Goal: Transaction & Acquisition: Obtain resource

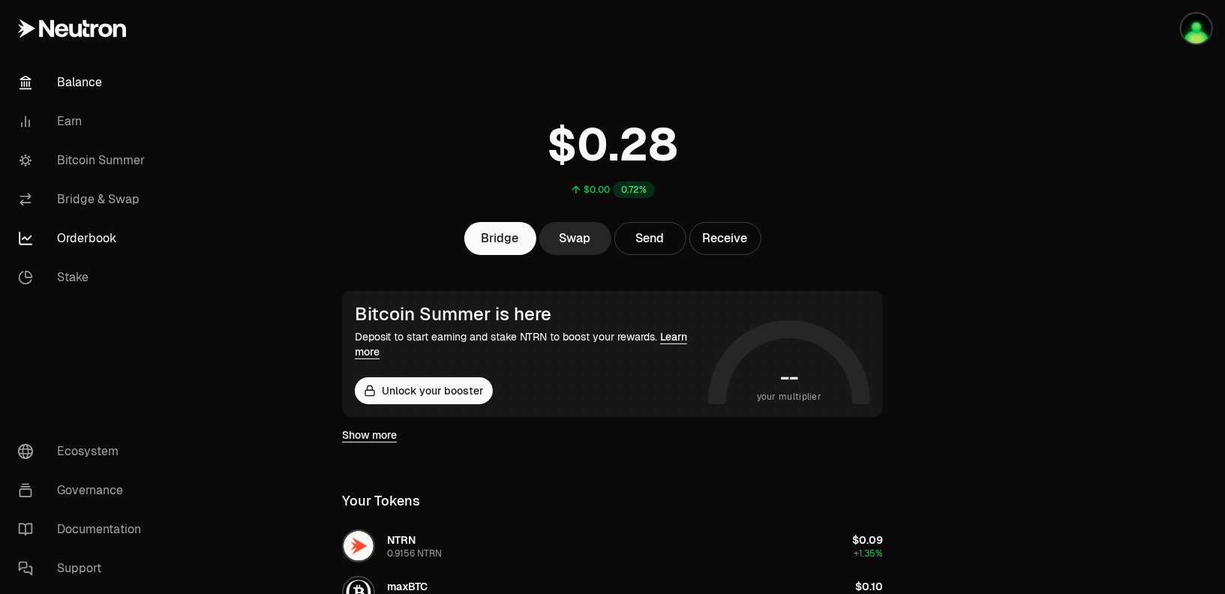
click at [76, 245] on link "Orderbook" at bounding box center [84, 238] width 156 height 39
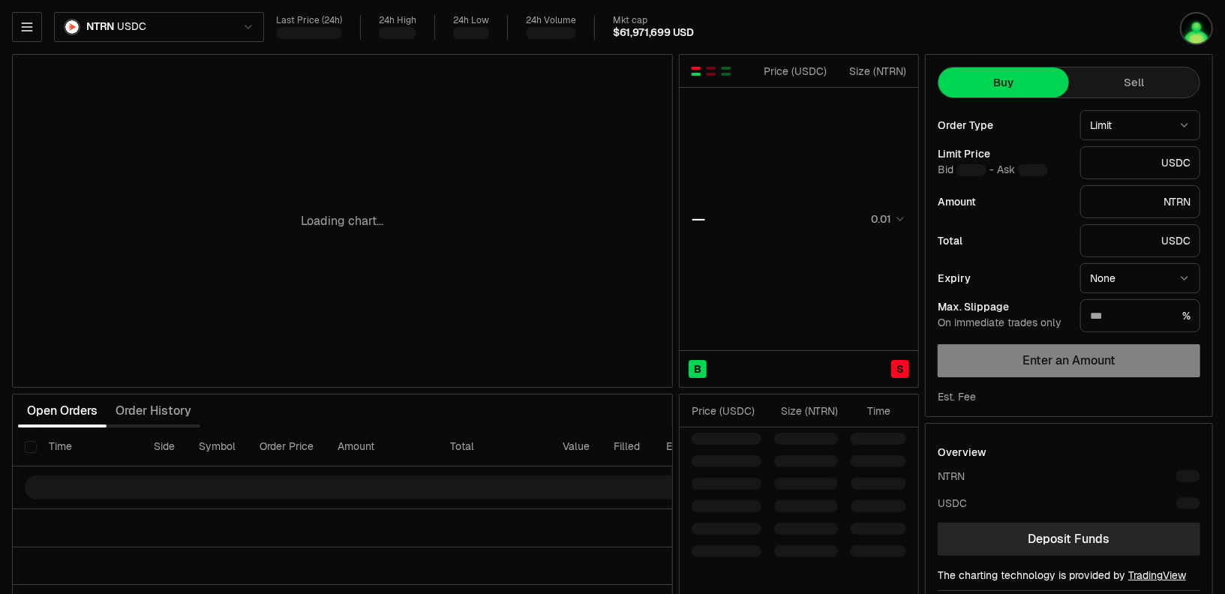
type input "********"
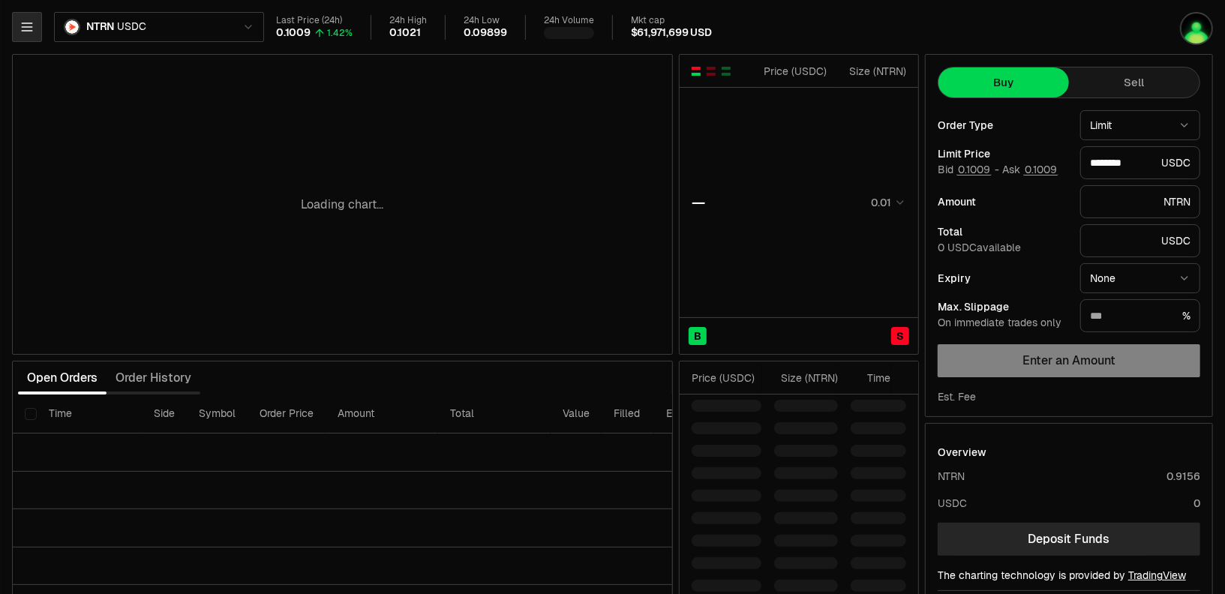
click at [16, 39] on button "button" at bounding box center [27, 27] width 30 height 30
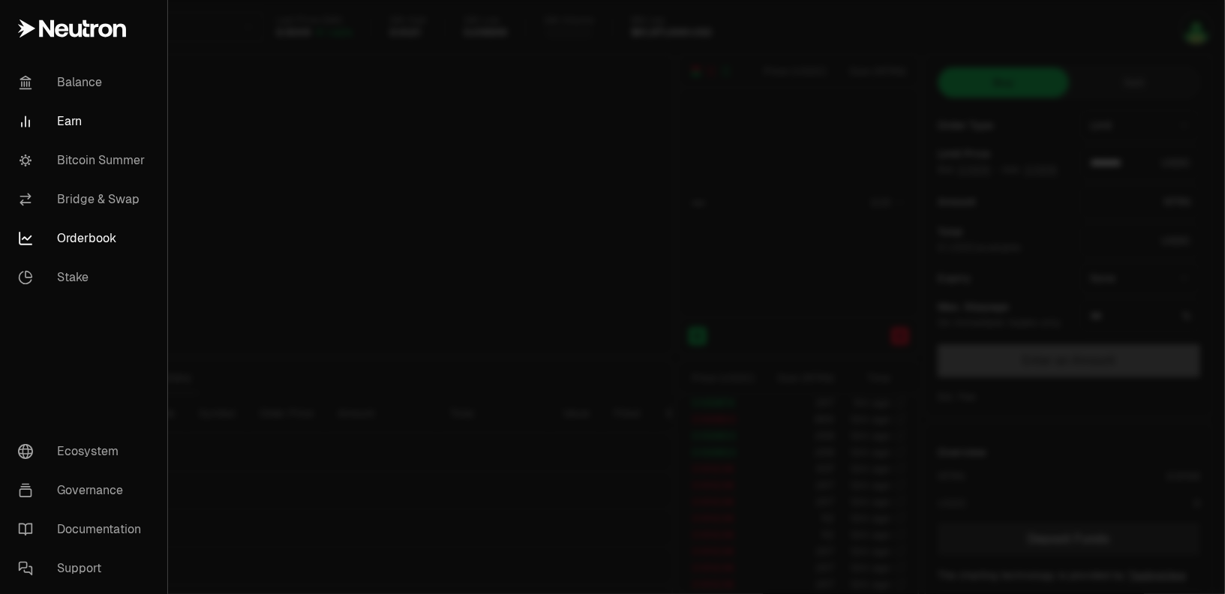
click at [79, 130] on link "Earn" at bounding box center [83, 121] width 155 height 39
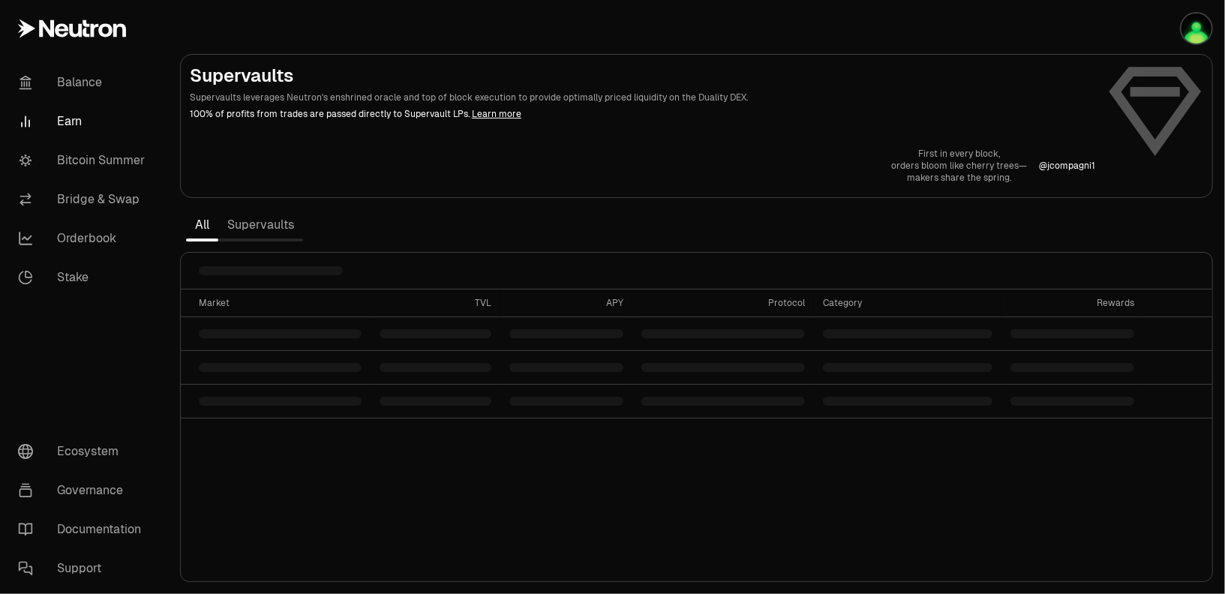
click at [387, 216] on section "Supervaults Supervaults leverages Neutron's enshrined oracle and top of block e…" at bounding box center [696, 297] width 1057 height 594
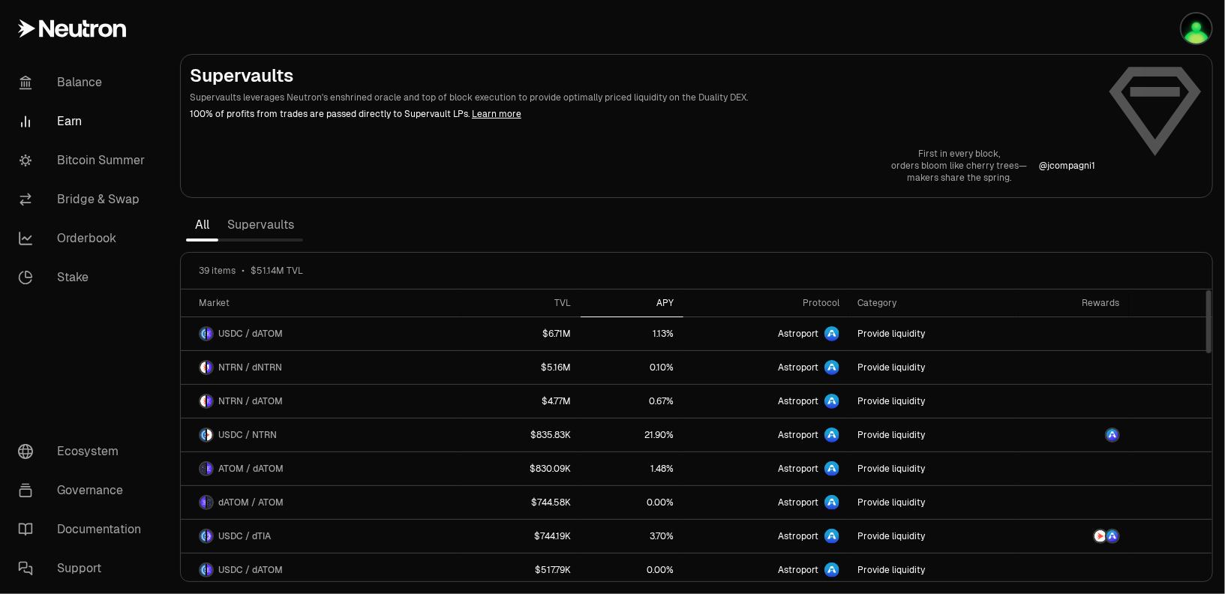
click at [668, 297] on div "APY" at bounding box center [631, 303] width 85 height 12
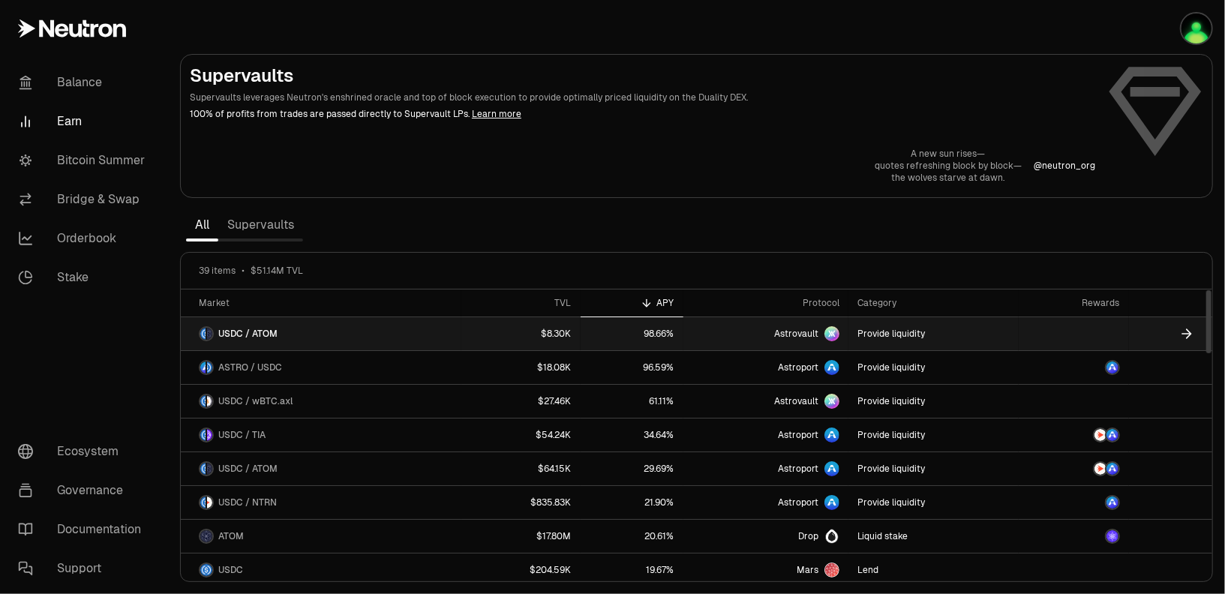
click at [802, 333] on span "Astrovault" at bounding box center [796, 334] width 44 height 12
